Goal: Information Seeking & Learning: Learn about a topic

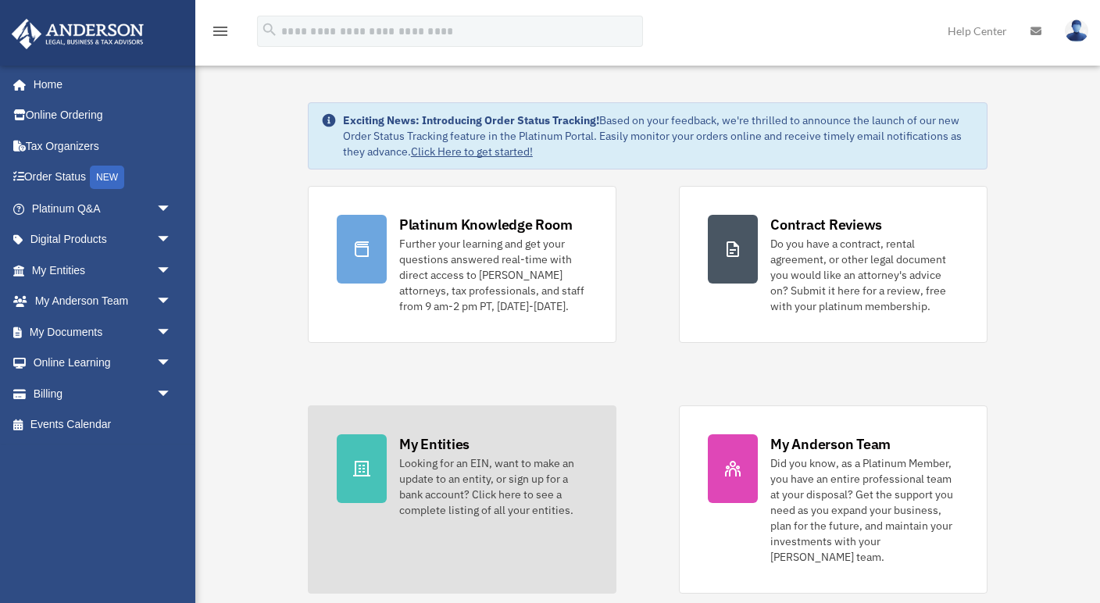
click at [393, 470] on link "My Entities Looking for an EIN, want to make an update to an entity, or sign up…" at bounding box center [462, 500] width 309 height 188
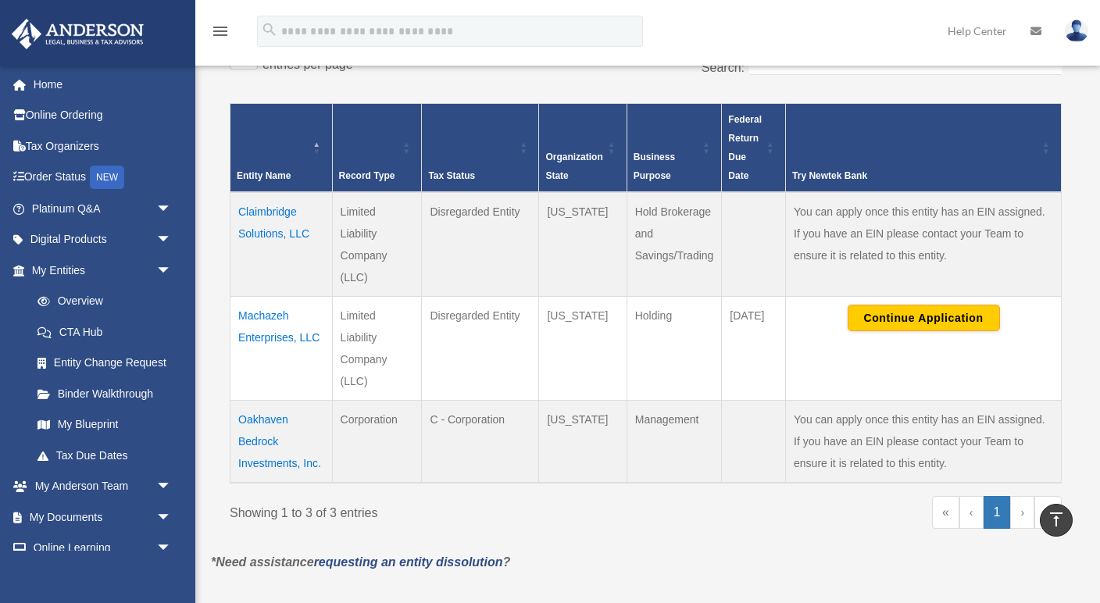
scroll to position [241, 0]
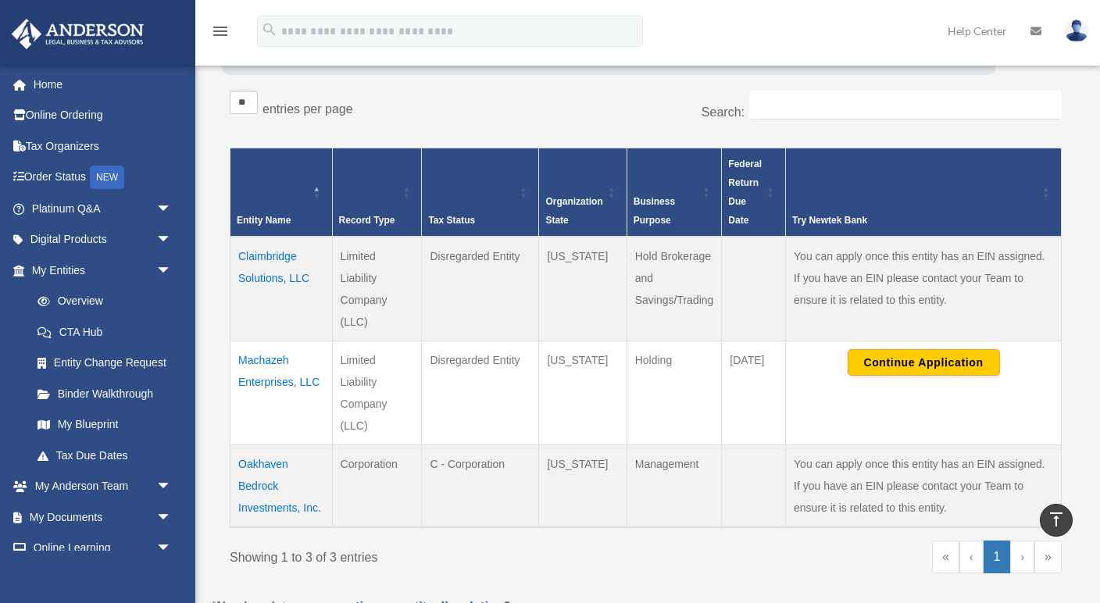
click at [491, 98] on div "** ** ** *** entries per page" at bounding box center [432, 110] width 405 height 39
click at [698, 98] on div "Search:" at bounding box center [860, 113] width 405 height 45
click at [1015, 226] on div "Try Newtek Bank" at bounding box center [914, 220] width 245 height 19
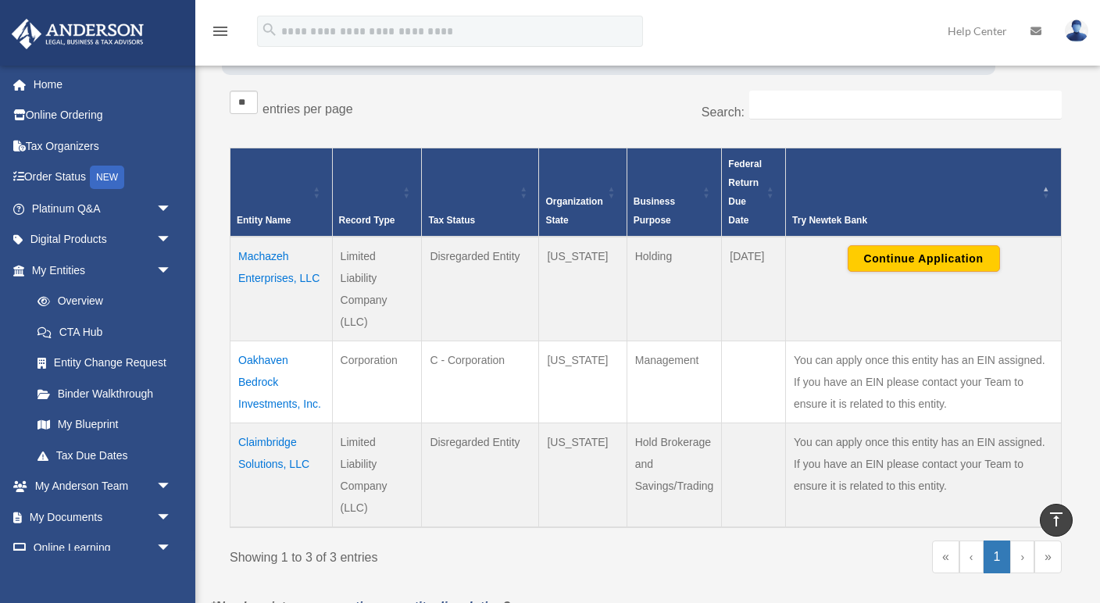
click at [369, 237] on td "Limited Liability Company (LLC)" at bounding box center [377, 289] width 90 height 105
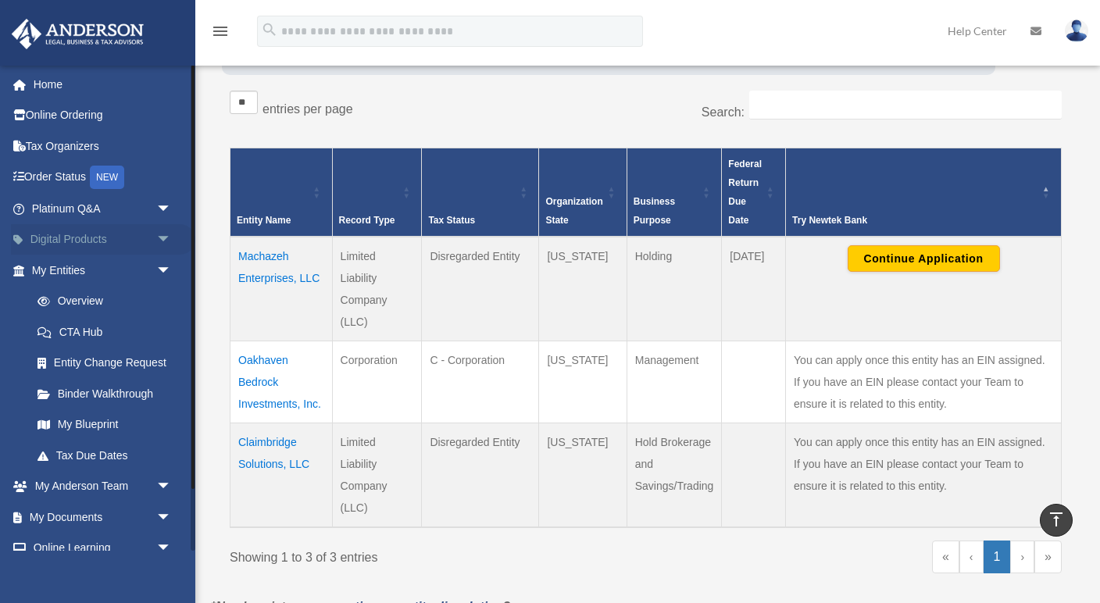
click at [108, 234] on link "Digital Products arrow_drop_down" at bounding box center [103, 239] width 184 height 31
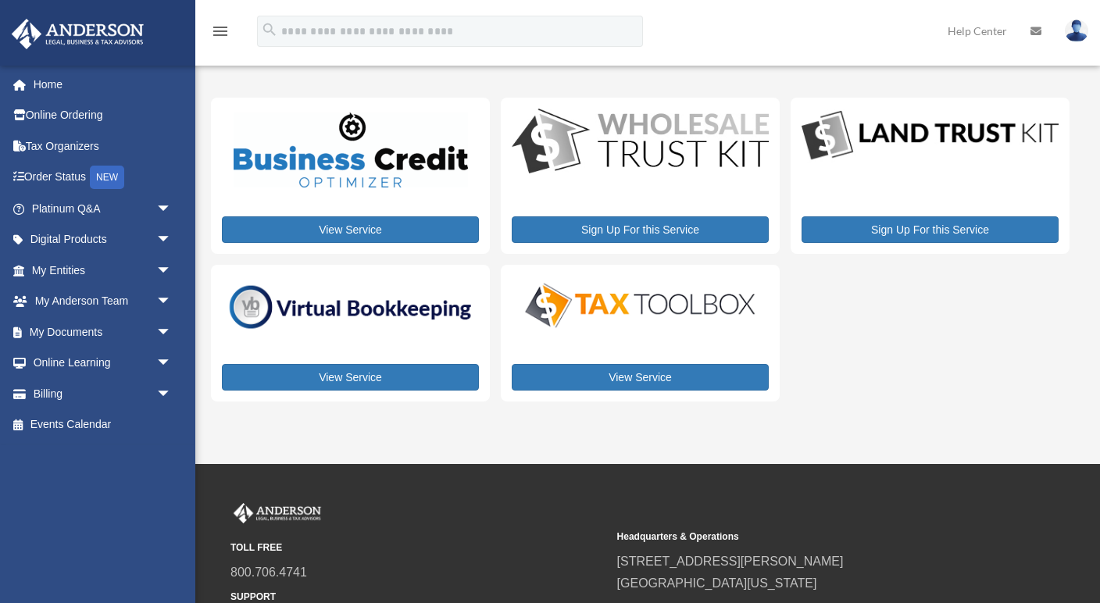
click at [499, 267] on div "View Service Sign Up For this Service Sign Up For this Service View Service Vie…" at bounding box center [640, 250] width 859 height 304
click at [209, 172] on div "View Service Sign Up For this Service Sign Up For this Service View Service Vie…" at bounding box center [640, 250] width 881 height 304
click at [0, 170] on li "Order Status NEW" at bounding box center [97, 178] width 195 height 32
click at [38, 208] on link "Platinum Q&A arrow_drop_down" at bounding box center [103, 208] width 184 height 31
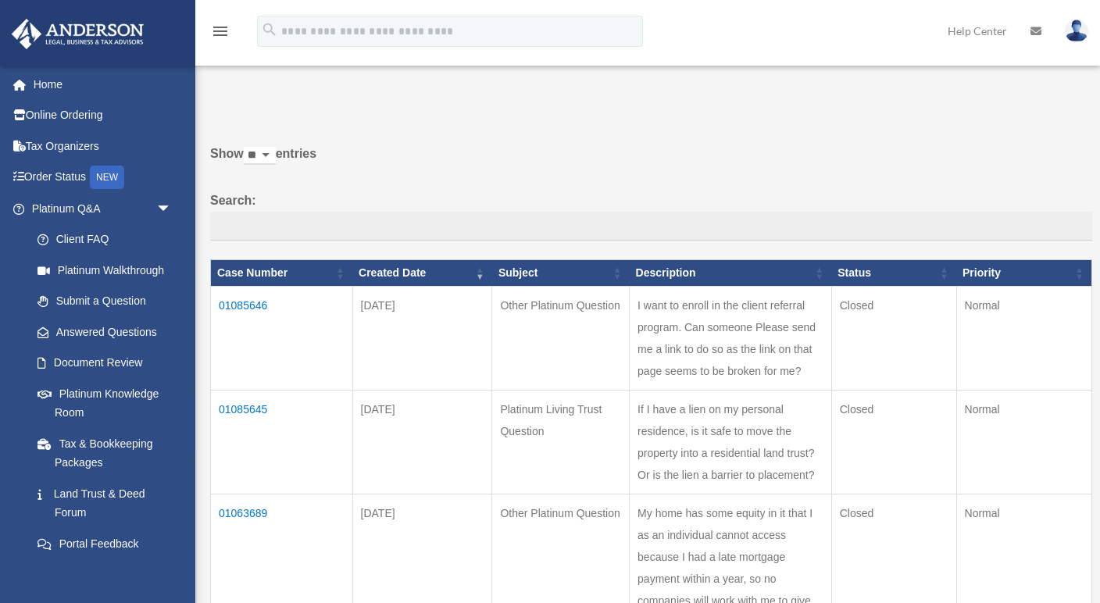
click at [323, 202] on label "Search:" at bounding box center [651, 216] width 882 height 52
click at [323, 212] on input "Search:" at bounding box center [651, 227] width 882 height 30
click at [389, 212] on input "Search:" at bounding box center [651, 227] width 882 height 30
click at [795, 199] on label "Search:" at bounding box center [651, 216] width 882 height 52
click at [795, 212] on input "Search:" at bounding box center [651, 227] width 882 height 30
